Goal: Transaction & Acquisition: Purchase product/service

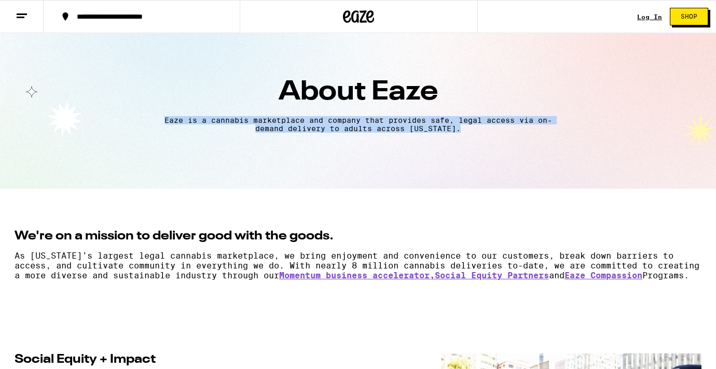
click at [22, 15] on icon at bounding box center [22, 16] width 12 height 12
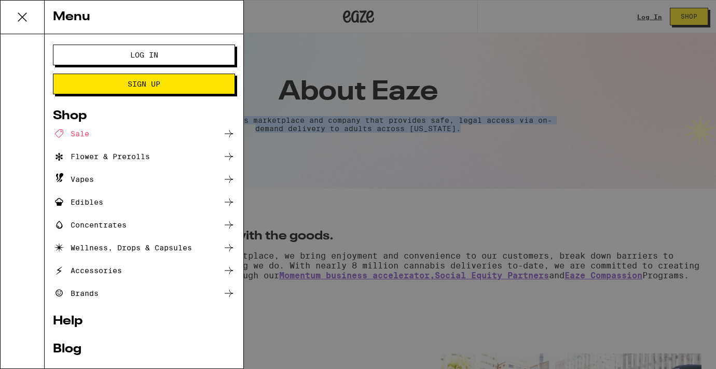
click at [109, 156] on div "Flower & Prerolls" at bounding box center [101, 156] width 97 height 12
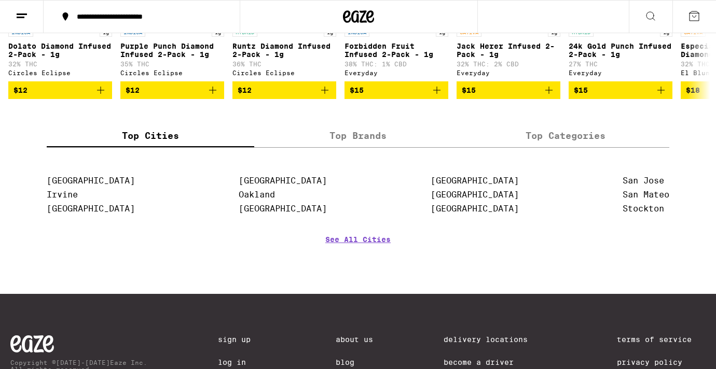
scroll to position [919, 0]
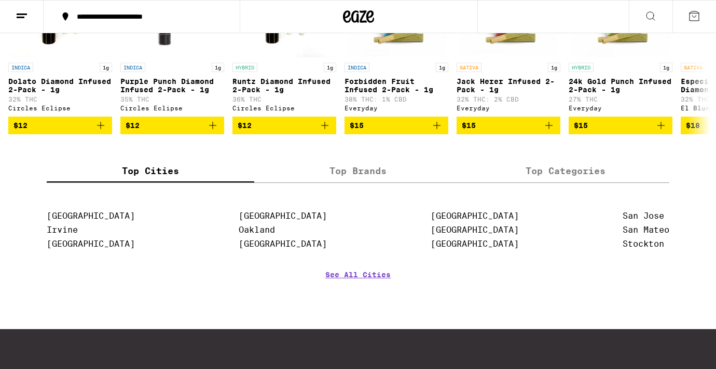
click at [348, 183] on label "Top Brands" at bounding box center [358, 171] width 208 height 22
click at [0, 0] on input "Top Brands" at bounding box center [0, 0] width 0 height 0
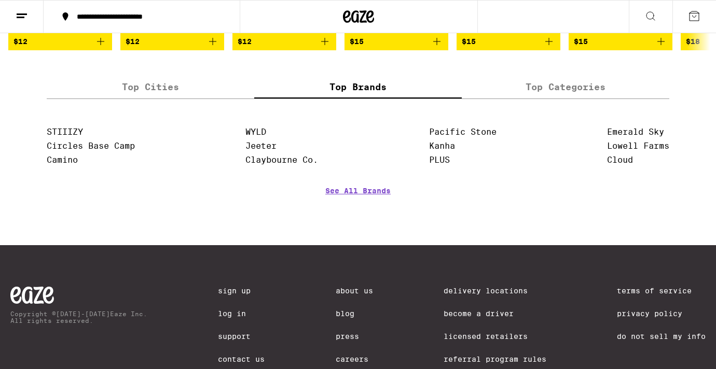
scroll to position [1008, 0]
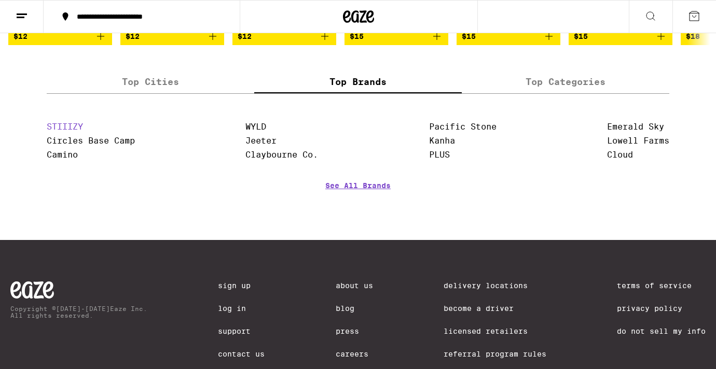
click at [72, 132] on link "STIIIZY" at bounding box center [65, 127] width 36 height 10
